Goal: Navigation & Orientation: Find specific page/section

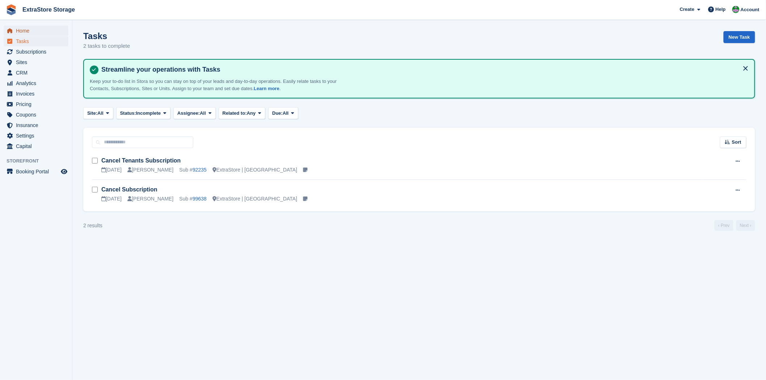
drag, startPoint x: 0, startPoint y: 0, endPoint x: 26, endPoint y: 32, distance: 40.9
click at [26, 32] on span "Home" at bounding box center [37, 31] width 43 height 10
